Goal: Information Seeking & Learning: Learn about a topic

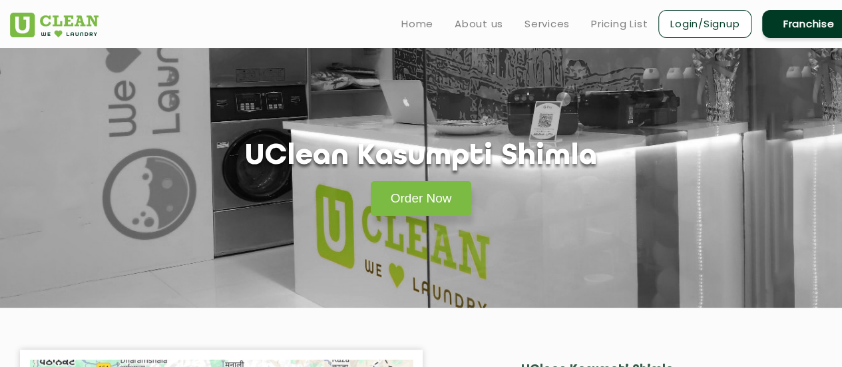
click at [268, 208] on div "Order Now" at bounding box center [421, 195] width 842 height 42
click at [551, 238] on section "UClean Kasumpti Shimla Order Now" at bounding box center [421, 178] width 842 height 260
click at [626, 25] on link "Pricing List" at bounding box center [619, 24] width 57 height 16
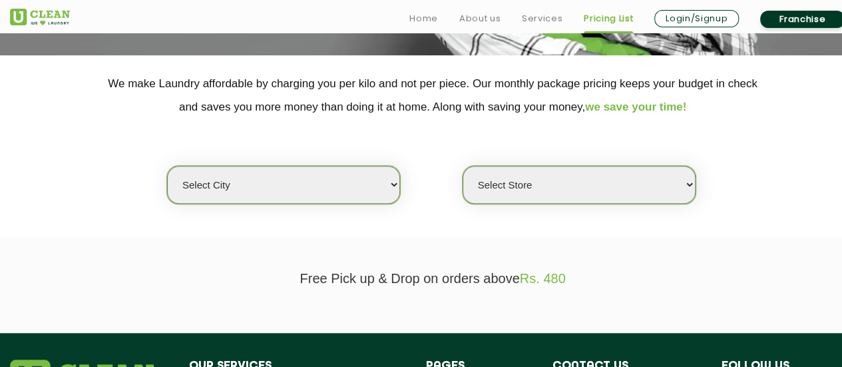
scroll to position [293, 0]
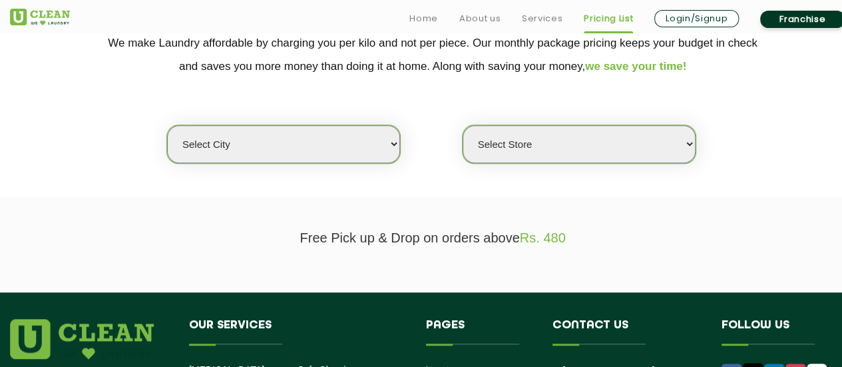
click at [253, 140] on select "Select city [GEOGRAPHIC_DATA] [GEOGRAPHIC_DATA] [GEOGRAPHIC_DATA] [GEOGRAPHIC_D…" at bounding box center [283, 144] width 233 height 38
select select "60"
click at [167, 125] on select "Select city [GEOGRAPHIC_DATA] [GEOGRAPHIC_DATA] [GEOGRAPHIC_DATA] [GEOGRAPHIC_D…" at bounding box center [283, 144] width 233 height 38
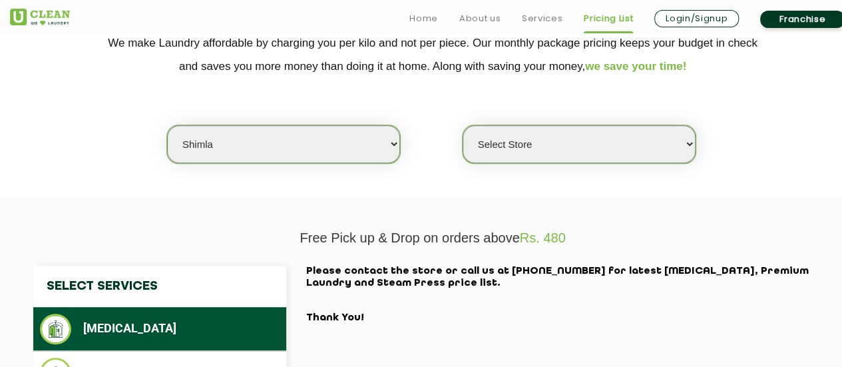
click at [590, 154] on select "Select Store [GEOGRAPHIC_DATA] [GEOGRAPHIC_DATA] UClean Kasumpti [GEOGRAPHIC_DA…" at bounding box center [579, 144] width 233 height 38
select select "199"
click at [463, 125] on select "Select Store [GEOGRAPHIC_DATA] [GEOGRAPHIC_DATA] UClean Kasumpti [GEOGRAPHIC_DA…" at bounding box center [579, 144] width 233 height 38
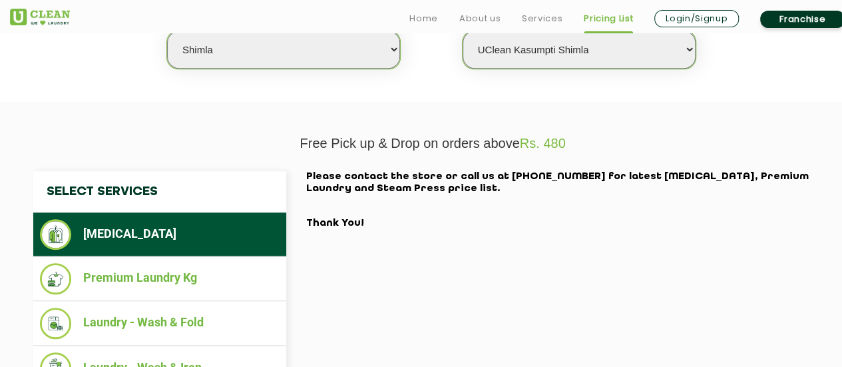
scroll to position [399, 0]
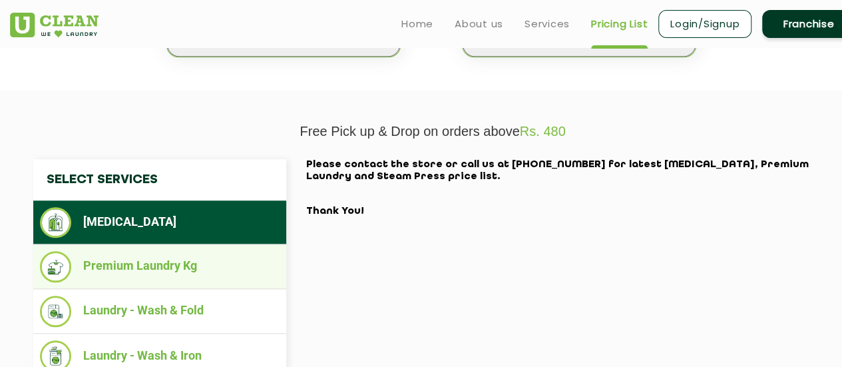
click at [204, 260] on li "Premium Laundry Kg" at bounding box center [160, 266] width 240 height 31
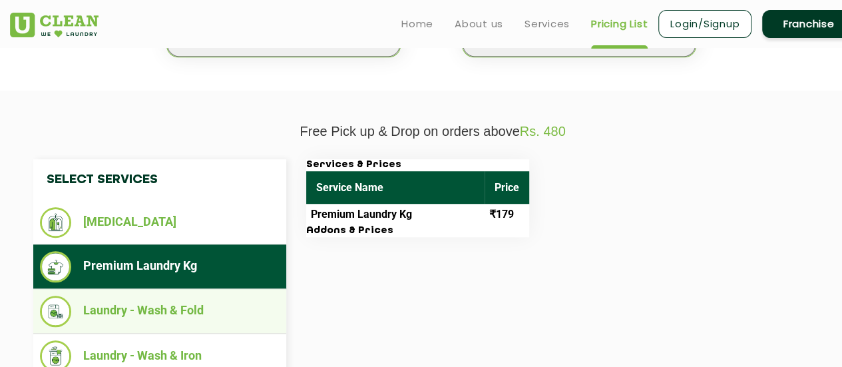
click at [164, 306] on li "Laundry - Wash & Fold" at bounding box center [160, 311] width 240 height 31
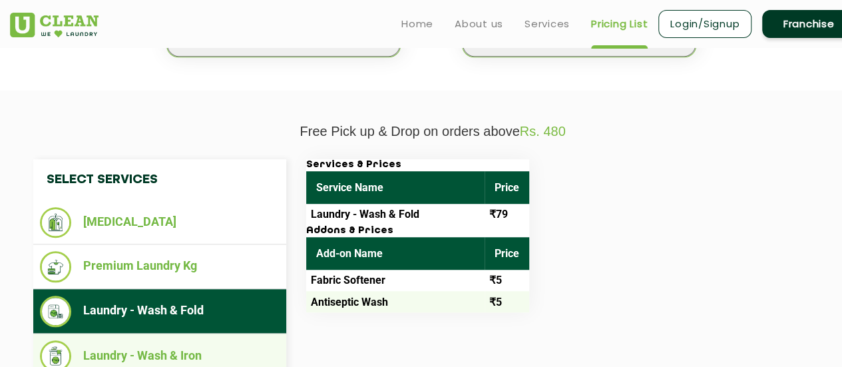
click at [152, 344] on li "Laundry - Wash & Iron" at bounding box center [160, 355] width 240 height 31
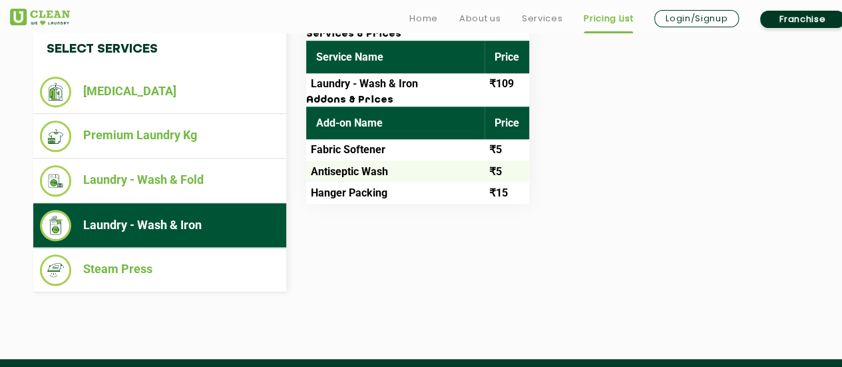
scroll to position [533, 0]
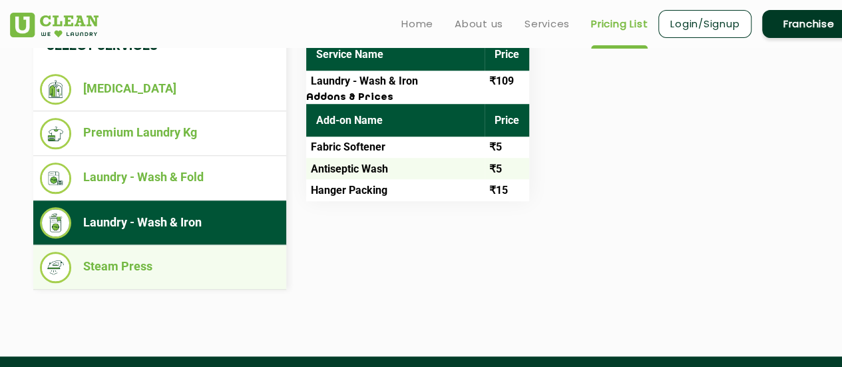
click at [145, 272] on li "Steam Press" at bounding box center [160, 267] width 240 height 31
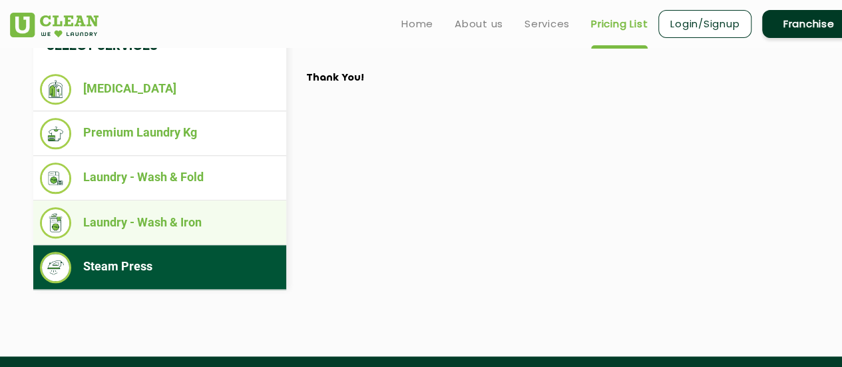
click at [141, 233] on li "Laundry - Wash & Iron" at bounding box center [160, 222] width 240 height 31
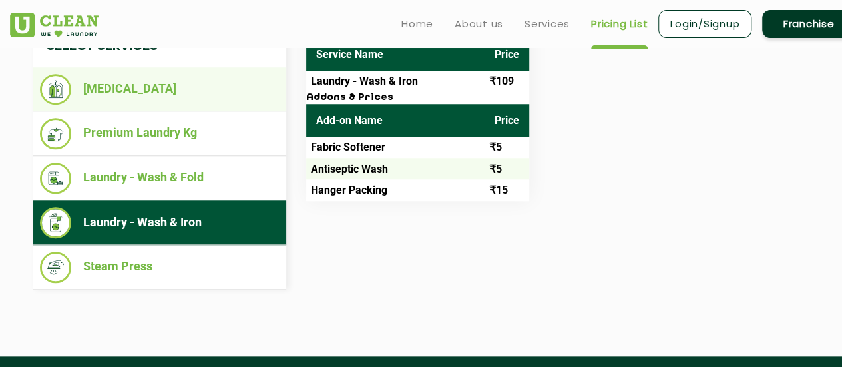
click at [125, 79] on li "[MEDICAL_DATA]" at bounding box center [160, 89] width 240 height 31
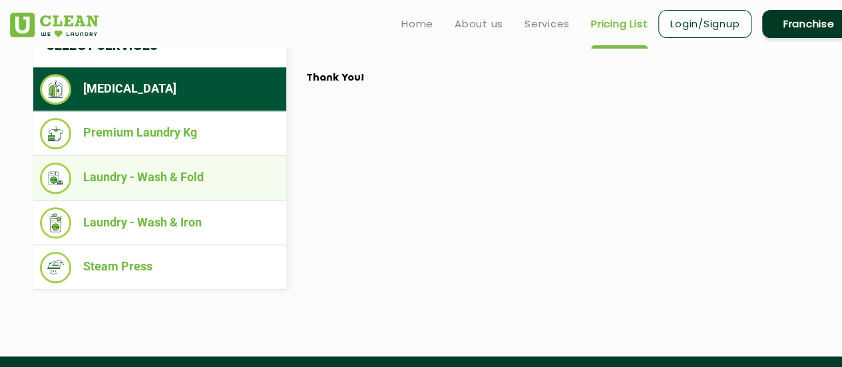
click at [201, 168] on li "Laundry - Wash & Fold" at bounding box center [160, 177] width 240 height 31
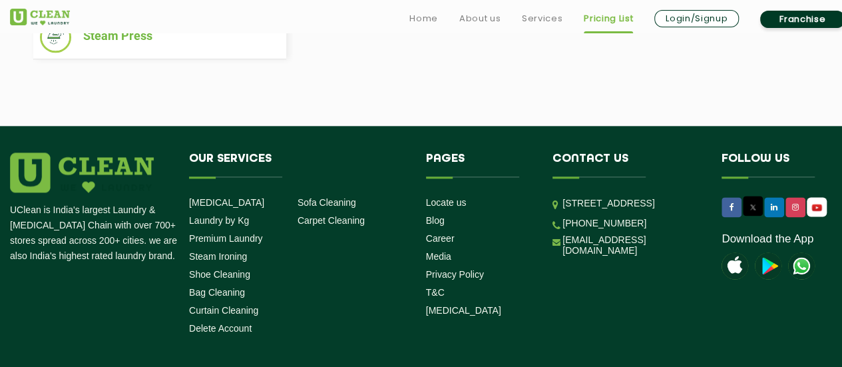
scroll to position [799, 0]
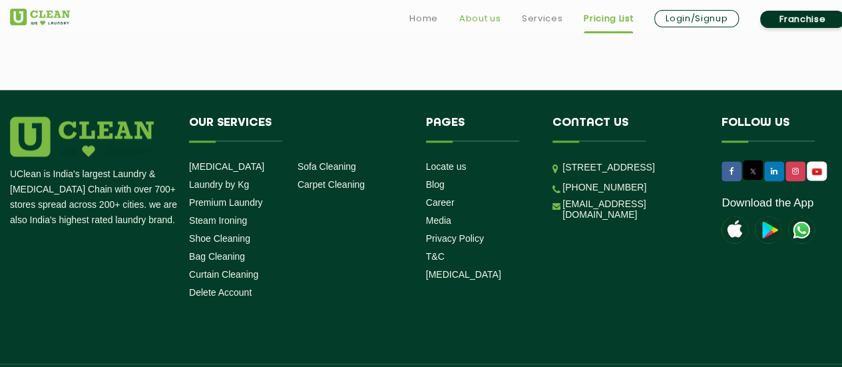
click at [480, 15] on link "About us" at bounding box center [479, 19] width 41 height 16
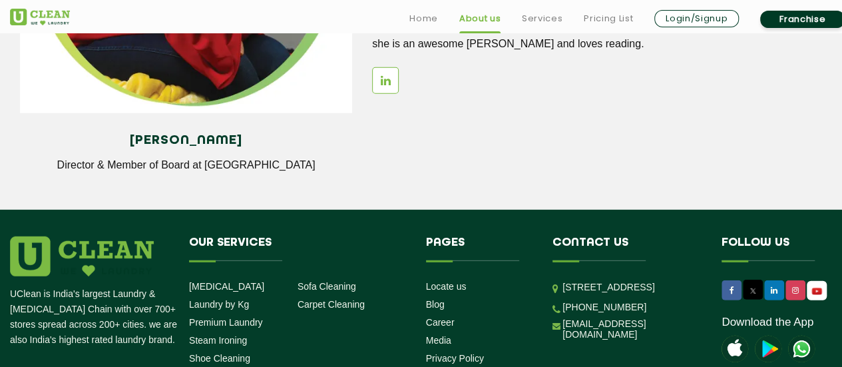
scroll to position [1981, 0]
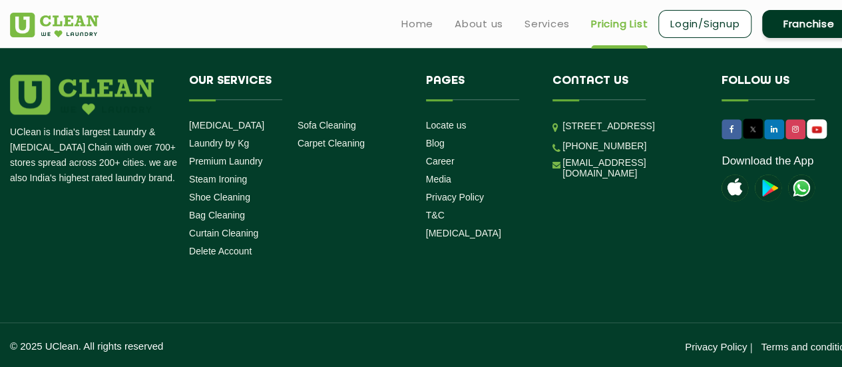
scroll to position [537, 0]
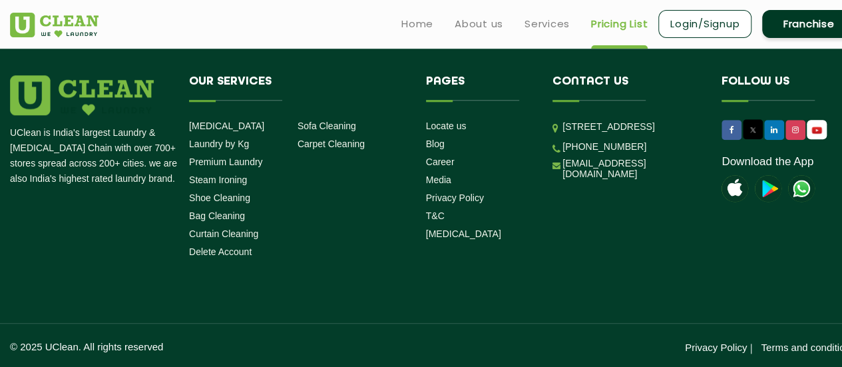
select select "0"
